Goal: Information Seeking & Learning: Compare options

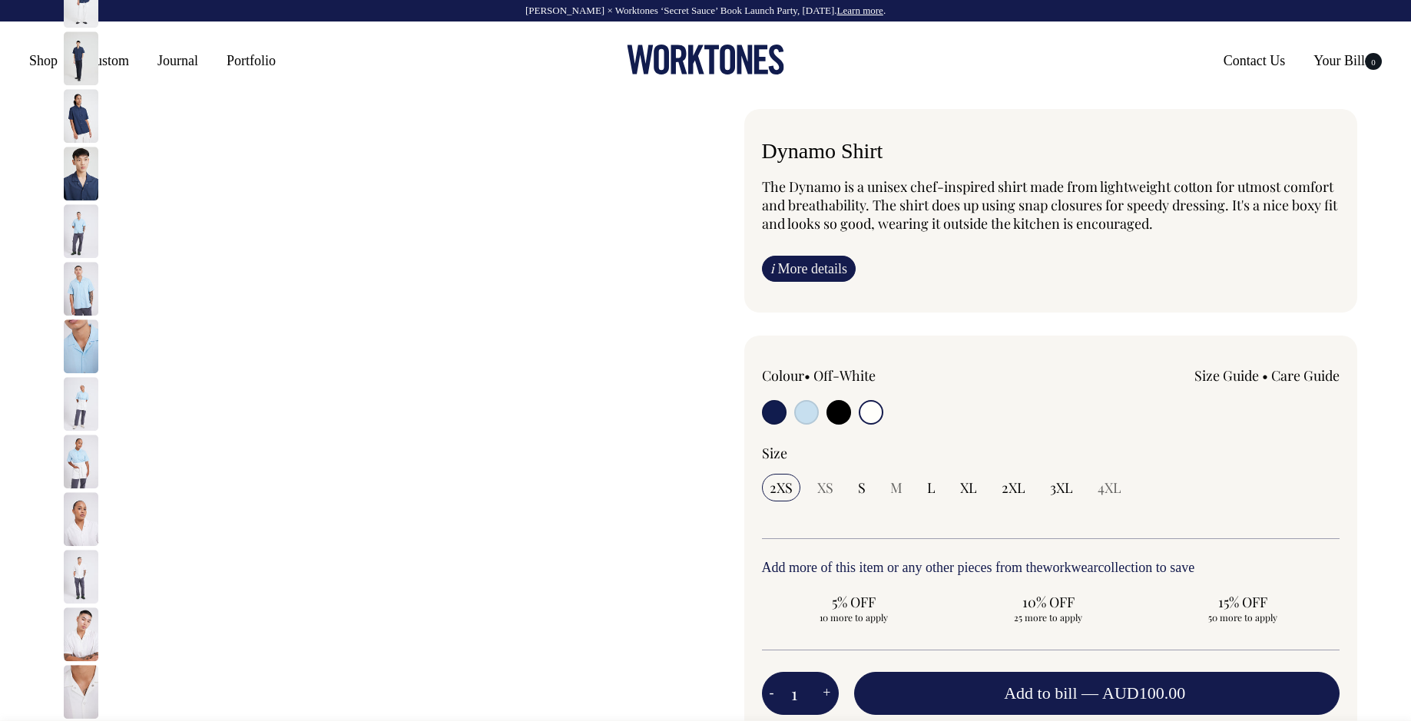
select select "Off-White"
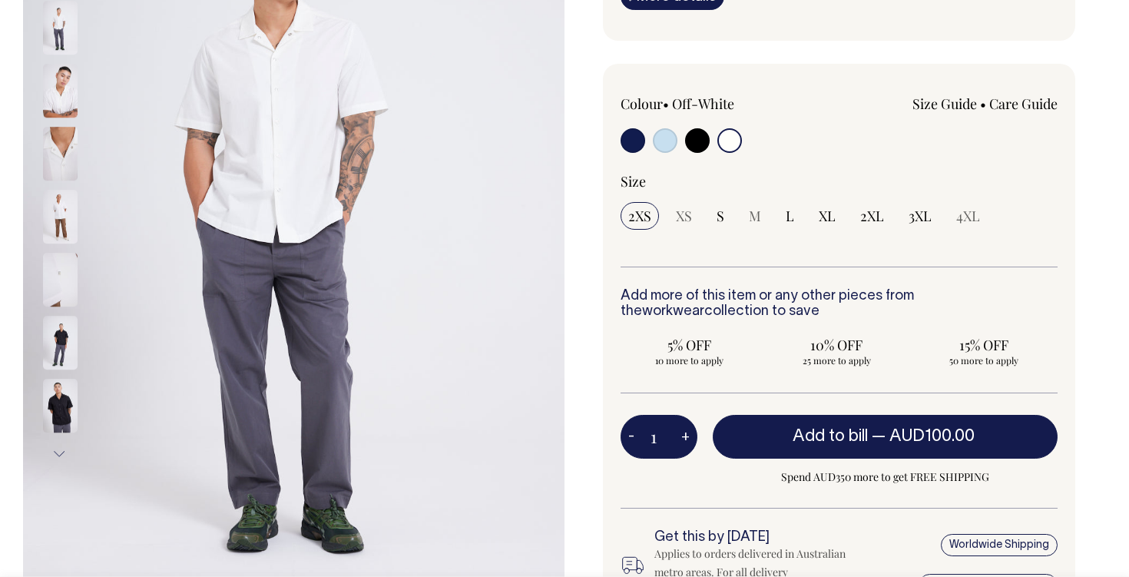
scroll to position [293, 0]
click at [66, 351] on img at bounding box center [60, 342] width 35 height 54
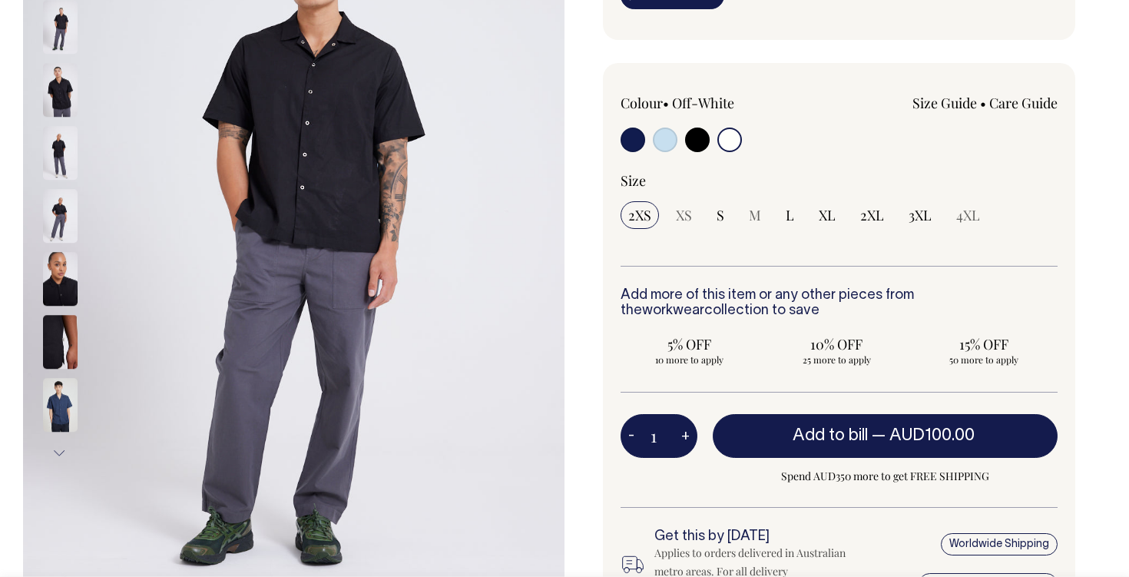
click at [55, 292] on img at bounding box center [60, 279] width 35 height 54
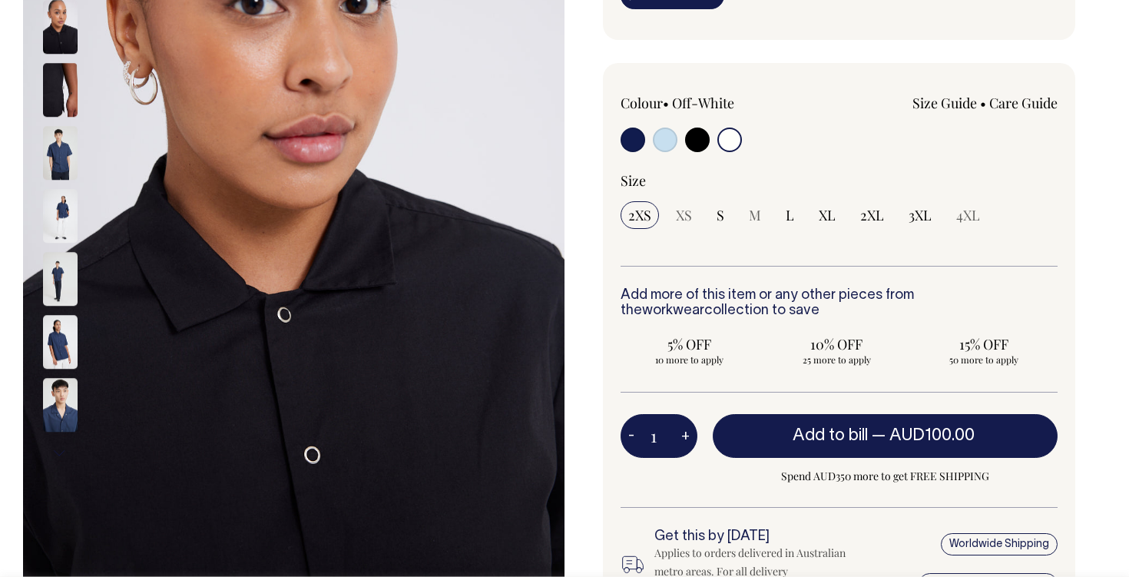
click at [55, 228] on img at bounding box center [60, 216] width 35 height 54
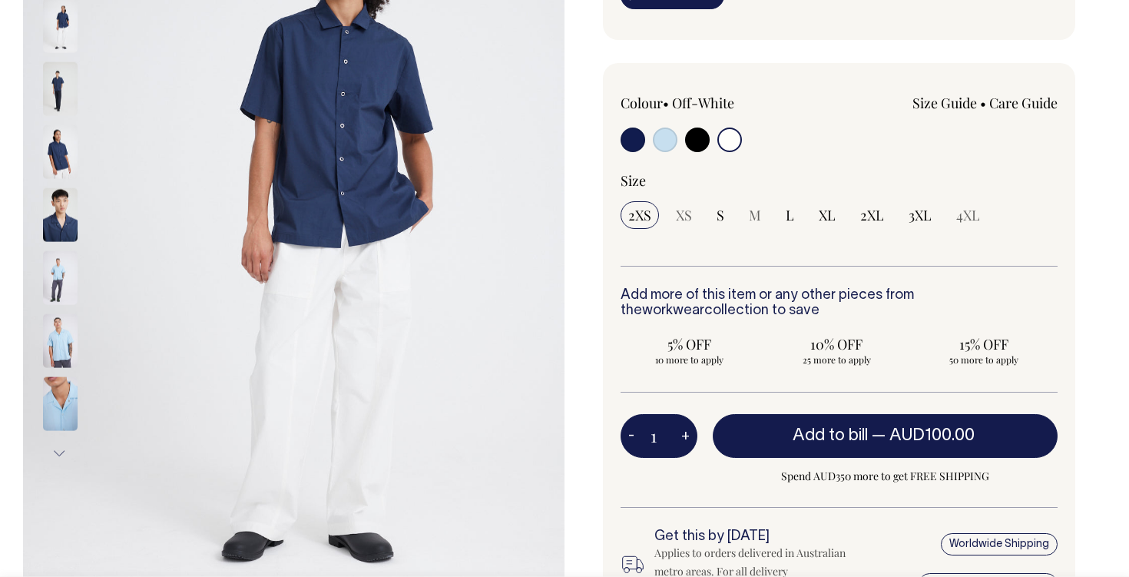
click at [60, 145] on img at bounding box center [60, 151] width 35 height 54
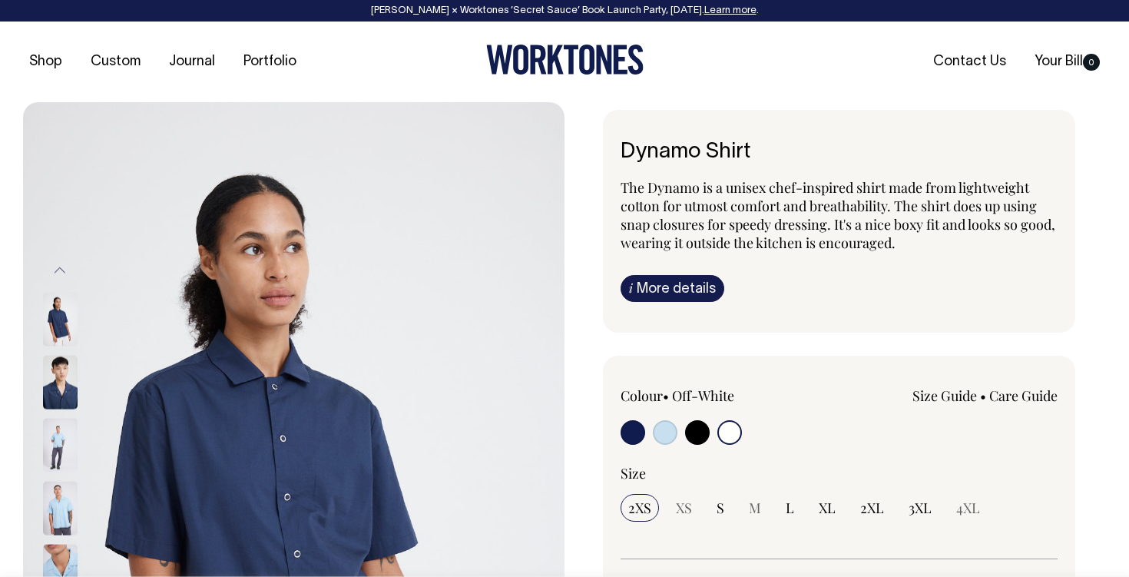
scroll to position [0, 0]
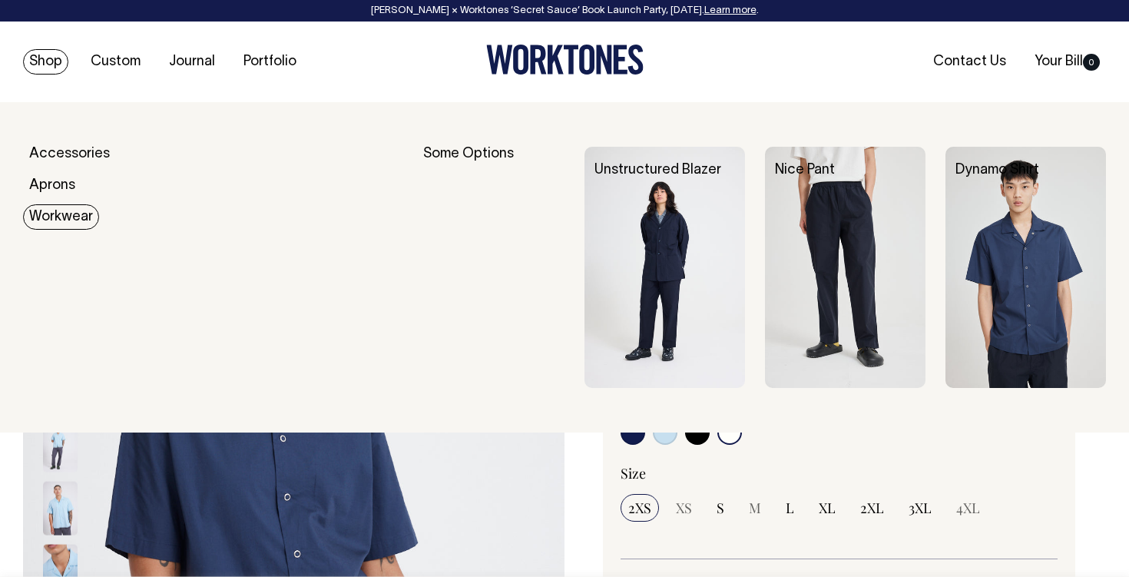
click at [74, 223] on link "Workwear" at bounding box center [61, 216] width 76 height 25
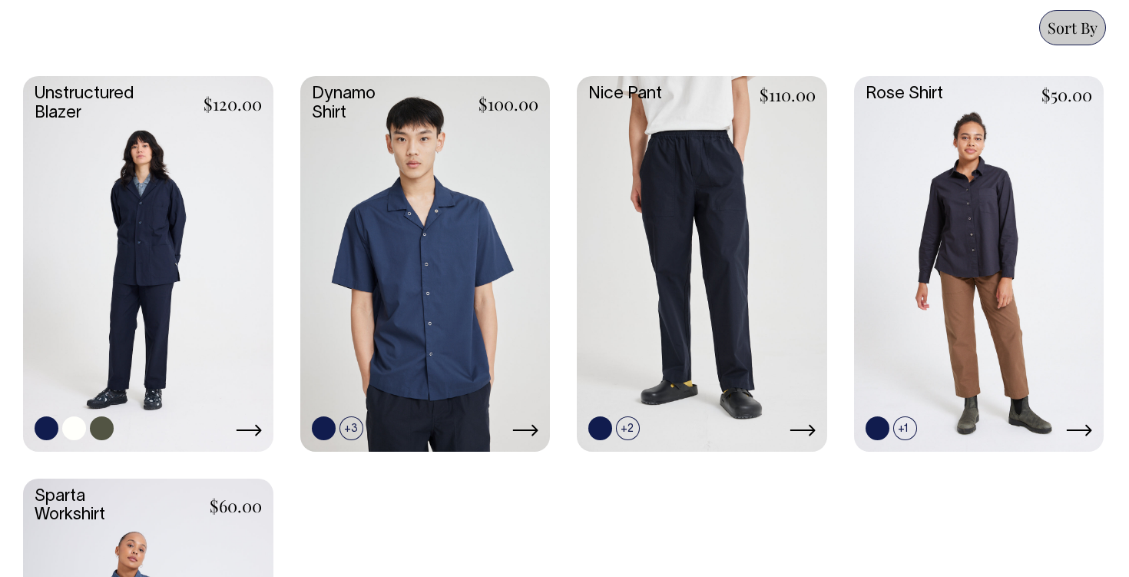
scroll to position [688, 0]
click at [197, 231] on link at bounding box center [148, 262] width 250 height 372
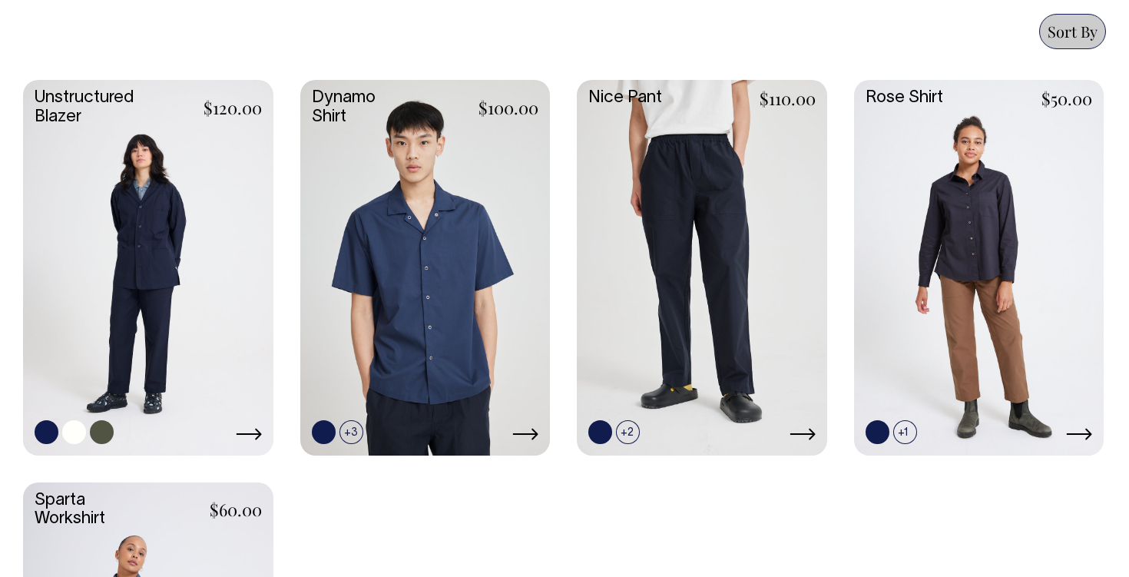
scroll to position [683, 0]
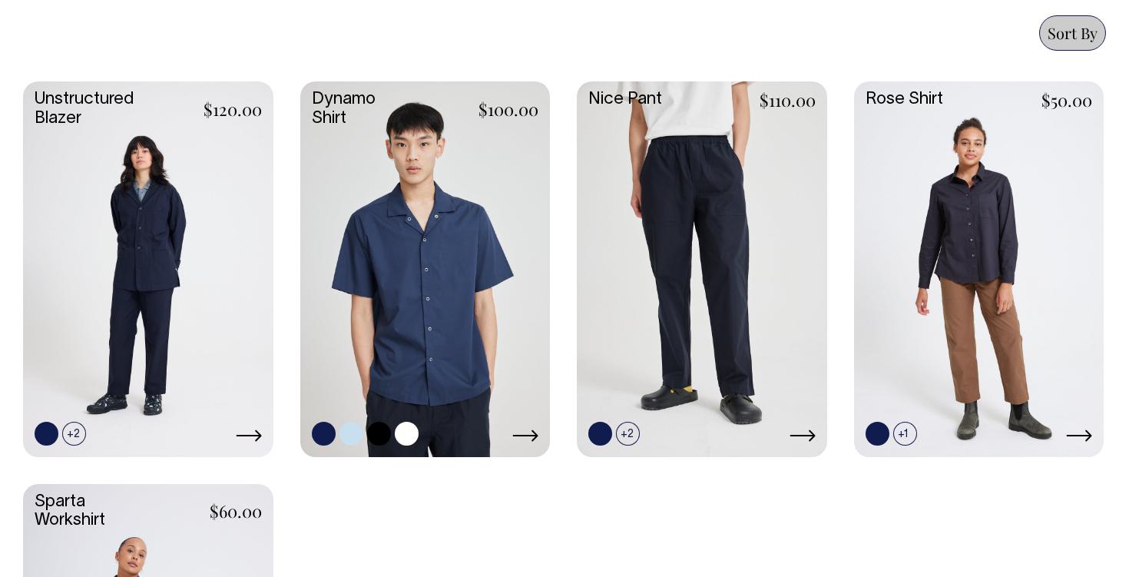
click at [382, 433] on link at bounding box center [379, 434] width 24 height 24
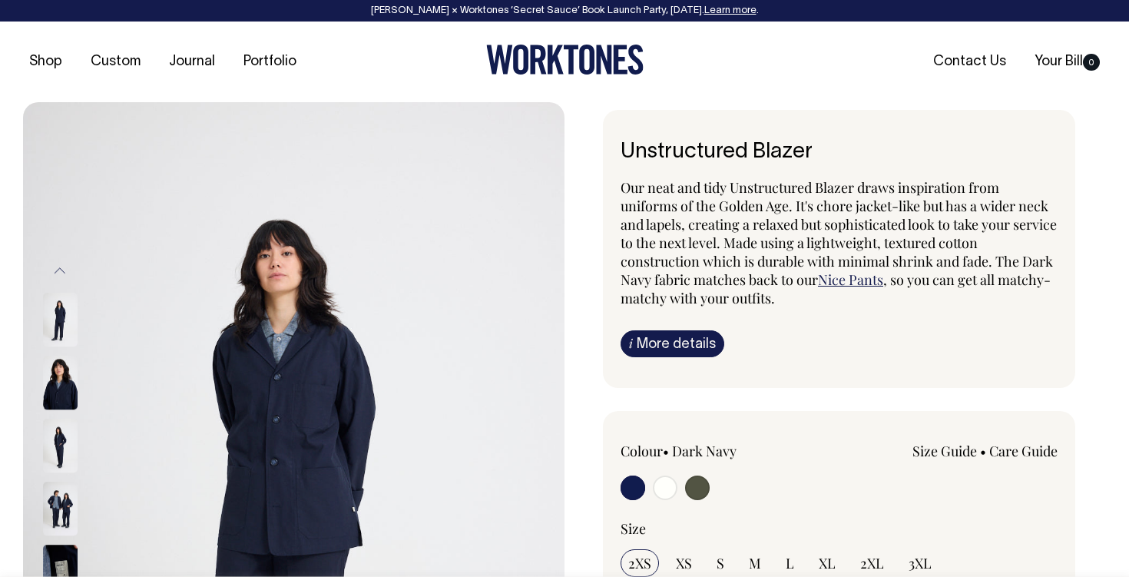
click at [55, 443] on img at bounding box center [60, 445] width 35 height 54
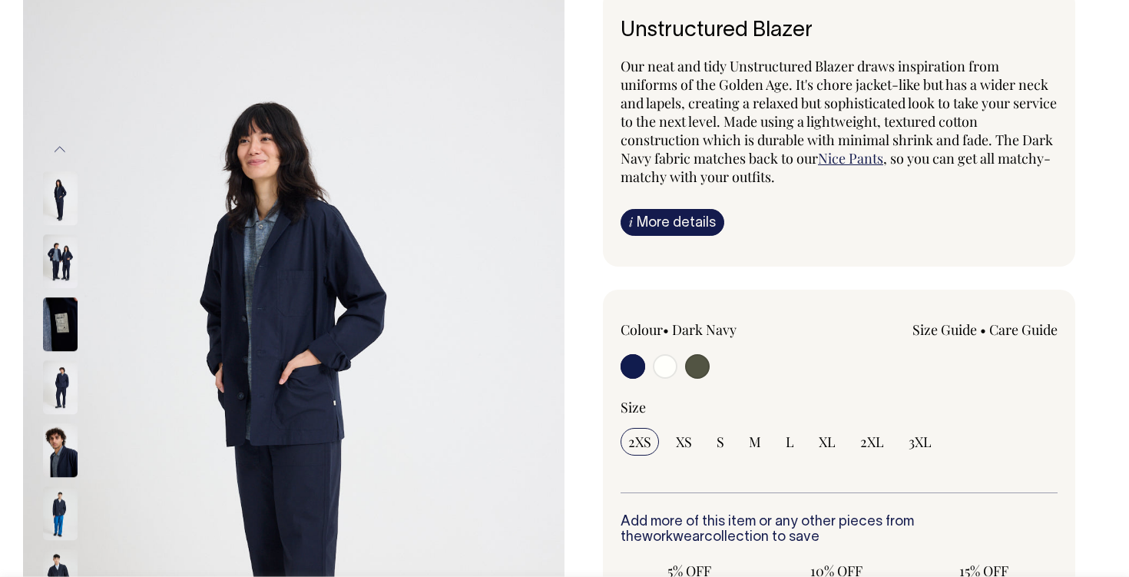
scroll to position [122, 0]
click at [665, 362] on input "radio" at bounding box center [665, 365] width 25 height 25
radio input "true"
radio input "false"
radio input "true"
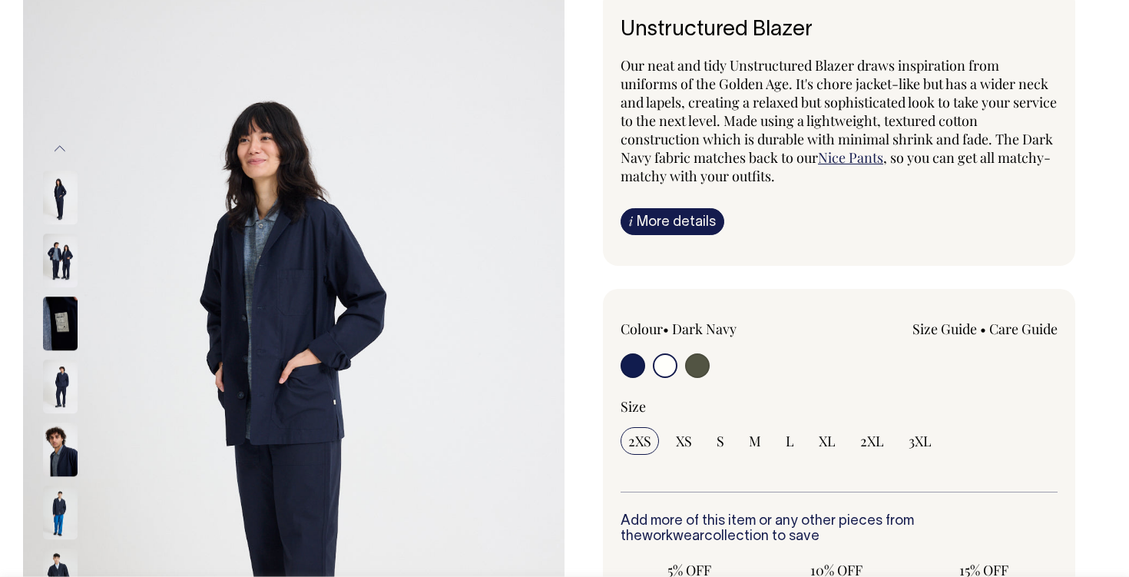
select select "Off-White"
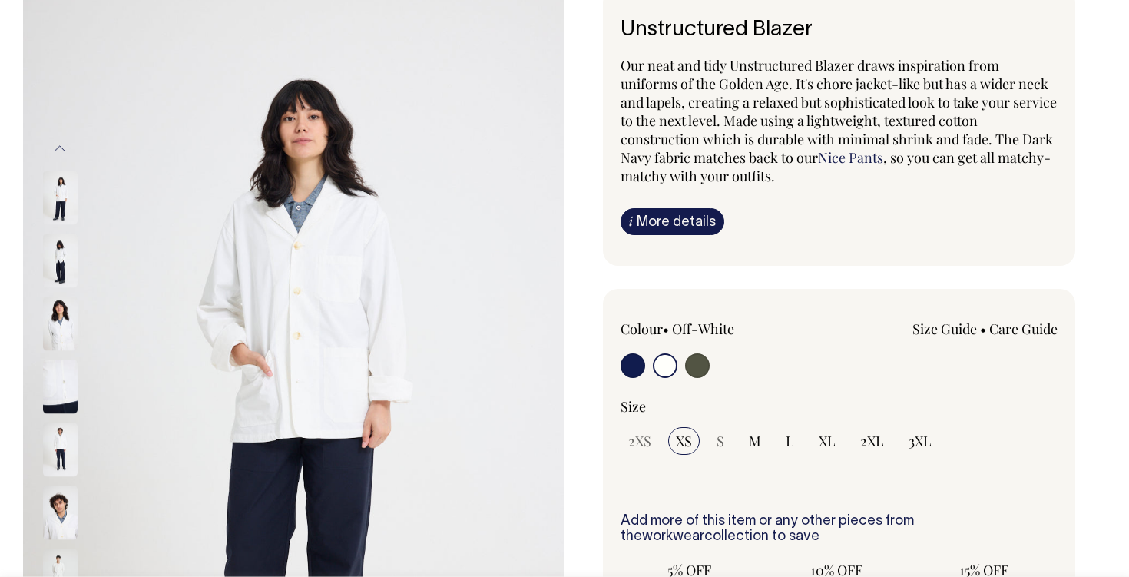
click at [693, 356] on input "radio" at bounding box center [697, 365] width 25 height 25
radio input "true"
select select "Olive"
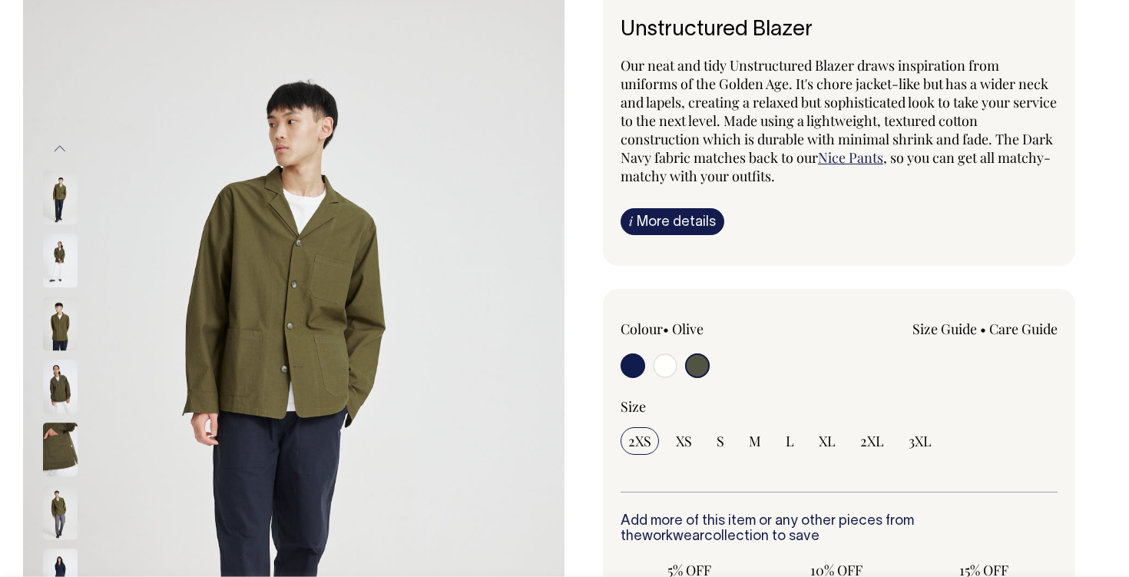
click at [668, 363] on input "radio" at bounding box center [665, 365] width 25 height 25
radio input "true"
radio input "false"
radio input "true"
select select "Off-White"
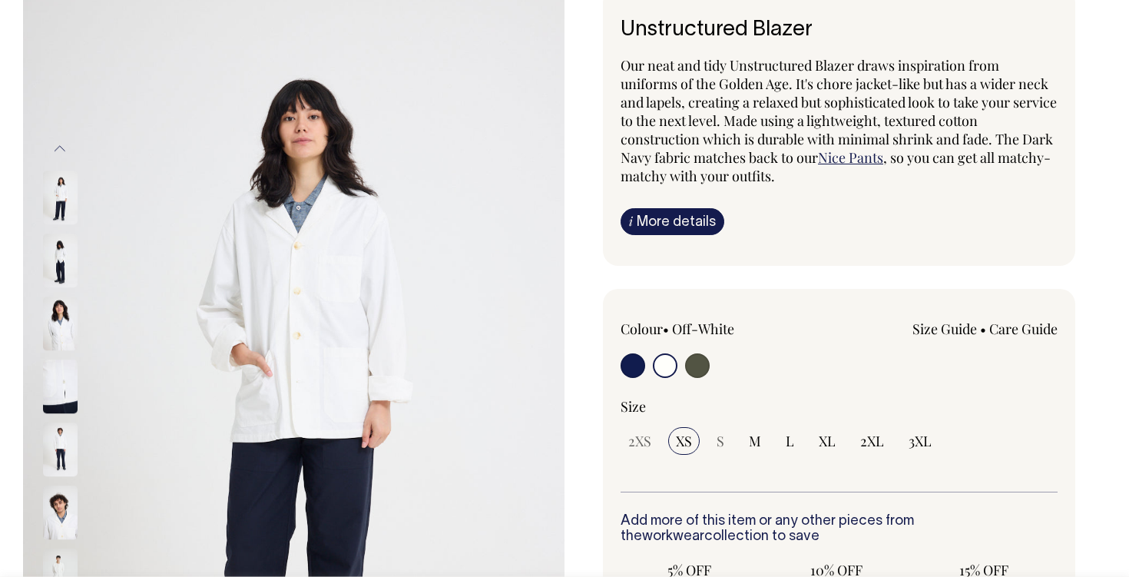
click at [627, 349] on div "Colour • Off-White" at bounding box center [707, 350] width 175 height 62
click at [629, 363] on input "radio" at bounding box center [632, 365] width 25 height 25
radio input "true"
select select "Dark Navy"
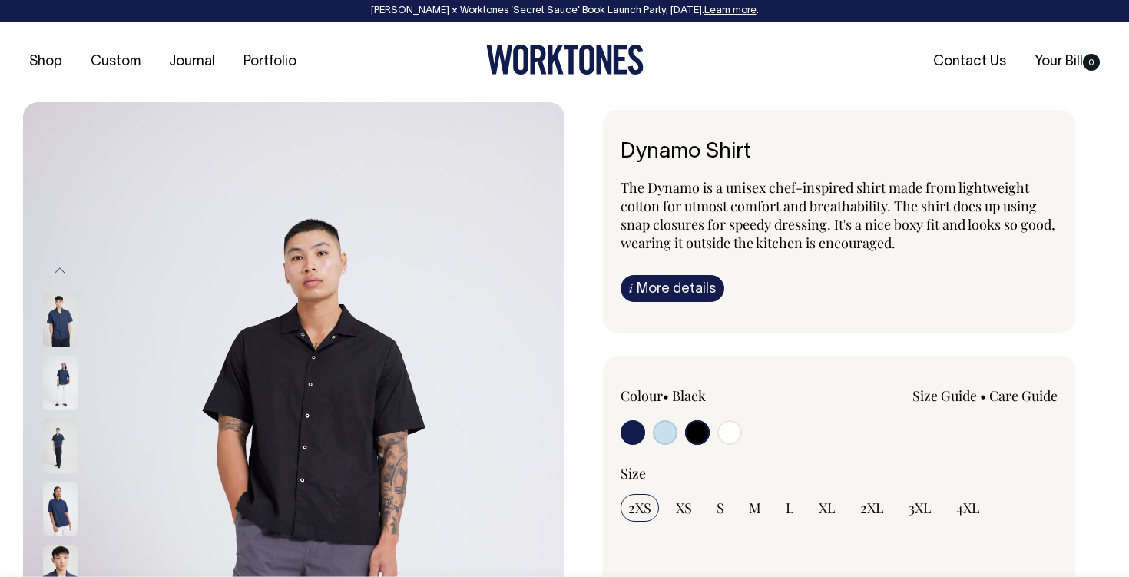
select select "Black"
click at [695, 428] on input "radio" at bounding box center [697, 432] width 25 height 25
